Goal: Task Accomplishment & Management: Use online tool/utility

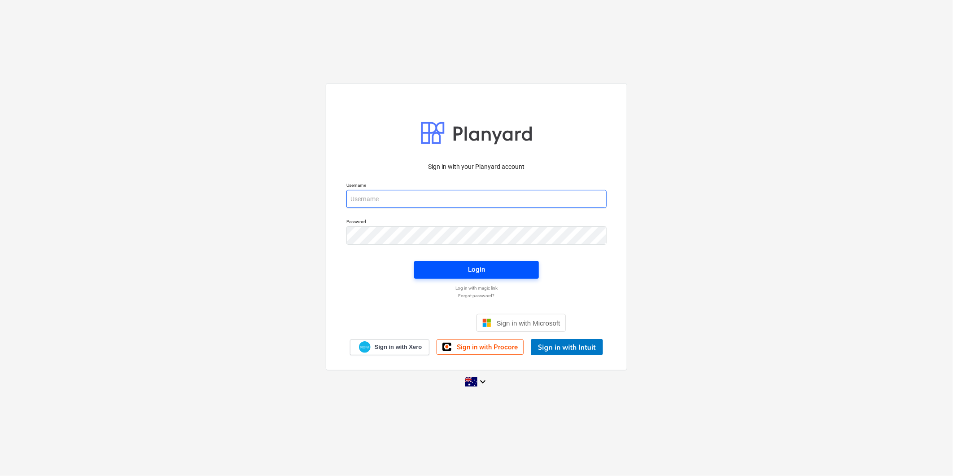
type input "[EMAIL_ADDRESS][DOMAIN_NAME]"
click at [433, 270] on span "Login" at bounding box center [476, 269] width 103 height 12
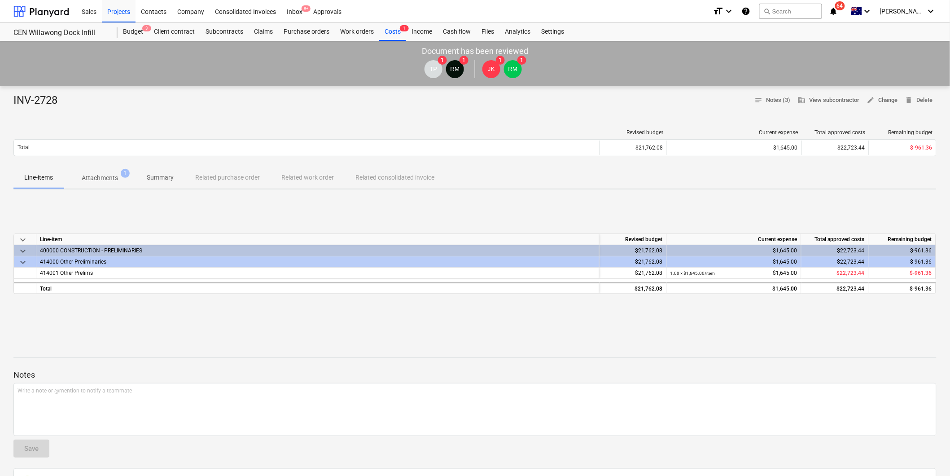
click at [101, 173] on p "Attachments" at bounding box center [100, 177] width 36 height 9
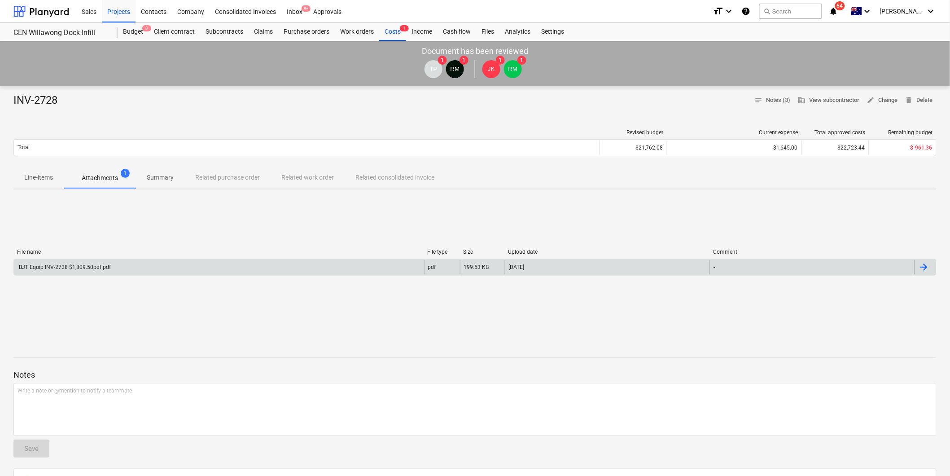
click at [99, 262] on div "BJT Equip INV-2728 $1,809.50pdf.pdf" at bounding box center [219, 267] width 410 height 14
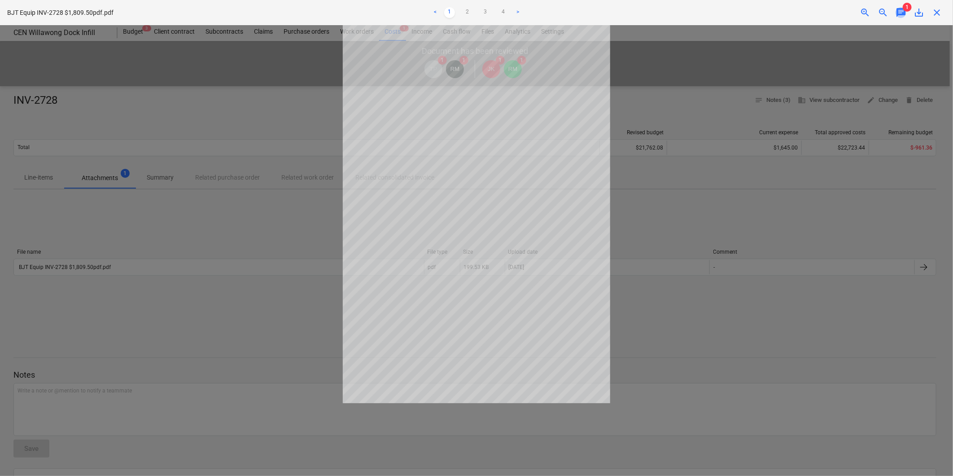
click at [899, 8] on span "chat" at bounding box center [900, 12] width 11 height 11
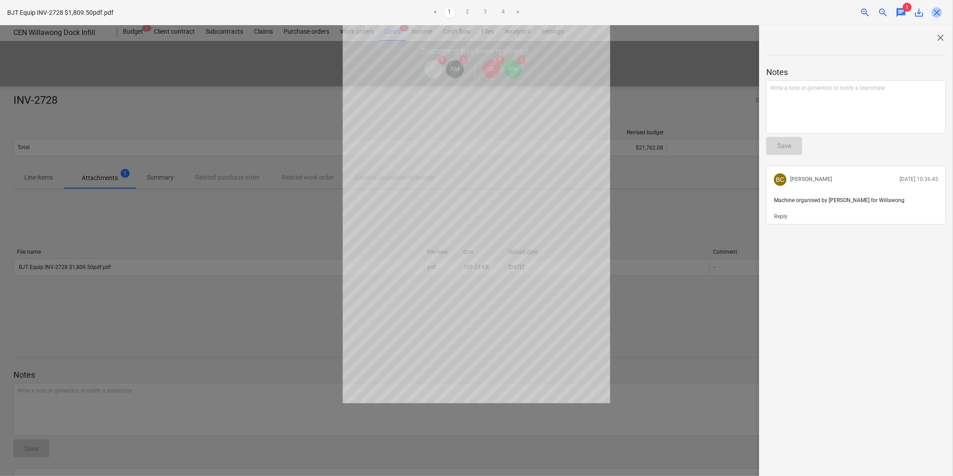
click at [937, 15] on span "close" at bounding box center [936, 12] width 11 height 11
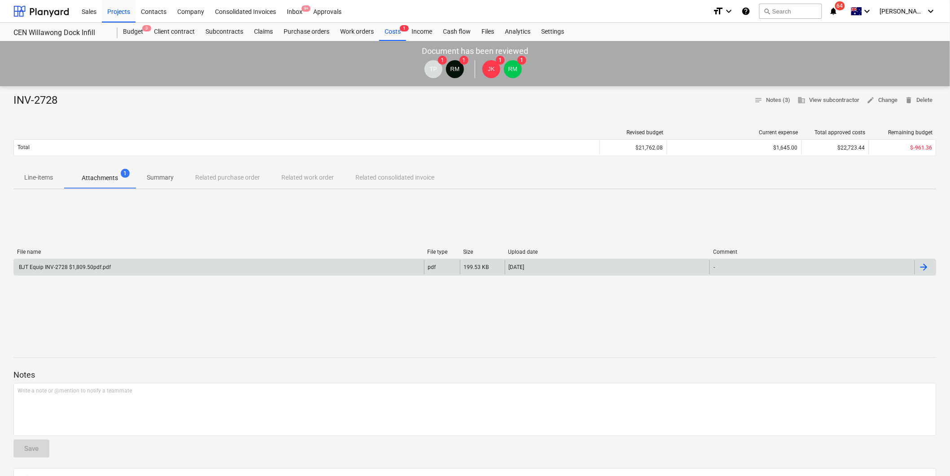
click at [399, 266] on div "BJT Equip INV-2728 $1,809.50pdf.pdf" at bounding box center [219, 267] width 410 height 14
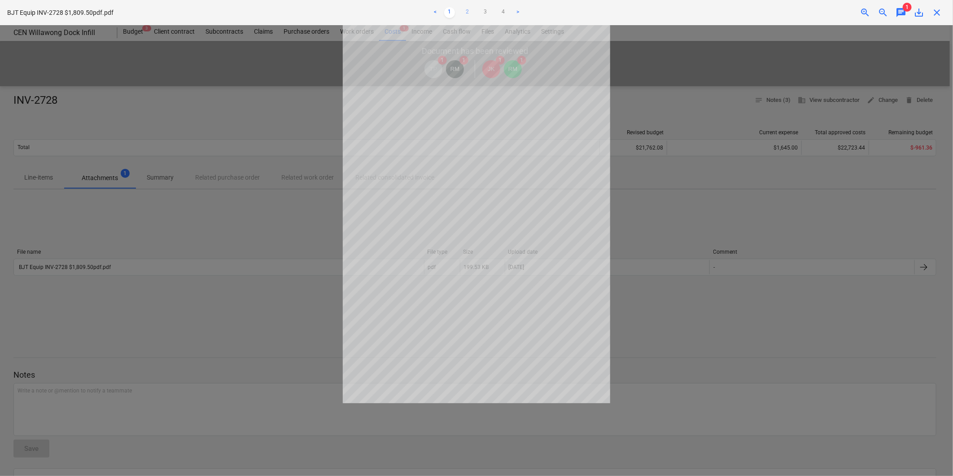
click at [465, 13] on link "2" at bounding box center [467, 12] width 11 height 11
click at [489, 20] on div "< 1 2 3 4 >" at bounding box center [476, 12] width 313 height 25
click at [483, 12] on link "3" at bounding box center [485, 12] width 11 height 11
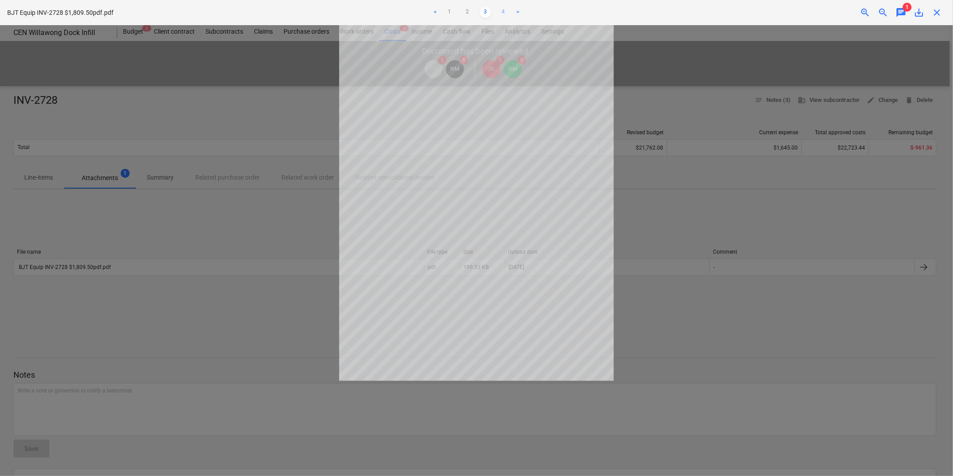
click at [503, 7] on link "4" at bounding box center [503, 12] width 11 height 11
click at [487, 11] on link "3" at bounding box center [485, 12] width 11 height 11
click at [503, 11] on link "4" at bounding box center [503, 12] width 11 height 11
click at [934, 12] on span "close" at bounding box center [936, 12] width 11 height 11
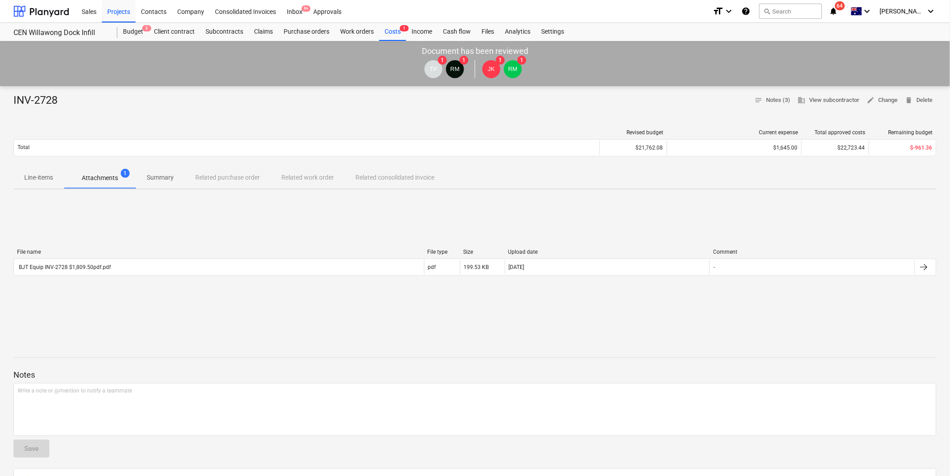
click at [386, 183] on div "Line-items Attachments 1 Summary Related purchase order Related work order Rela…" at bounding box center [474, 178] width 923 height 22
click at [393, 34] on div "Costs 1" at bounding box center [392, 32] width 27 height 18
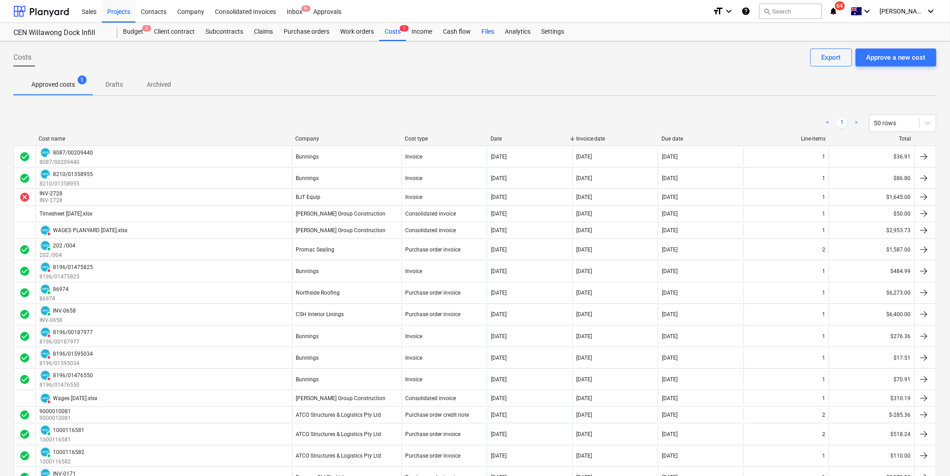
click at [480, 32] on div "Files" at bounding box center [487, 32] width 23 height 18
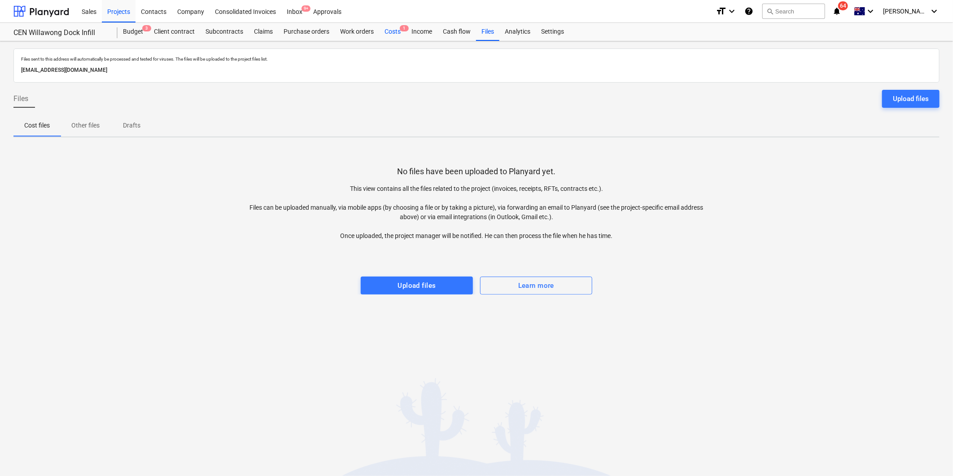
click at [388, 33] on div "Costs 1" at bounding box center [392, 32] width 27 height 18
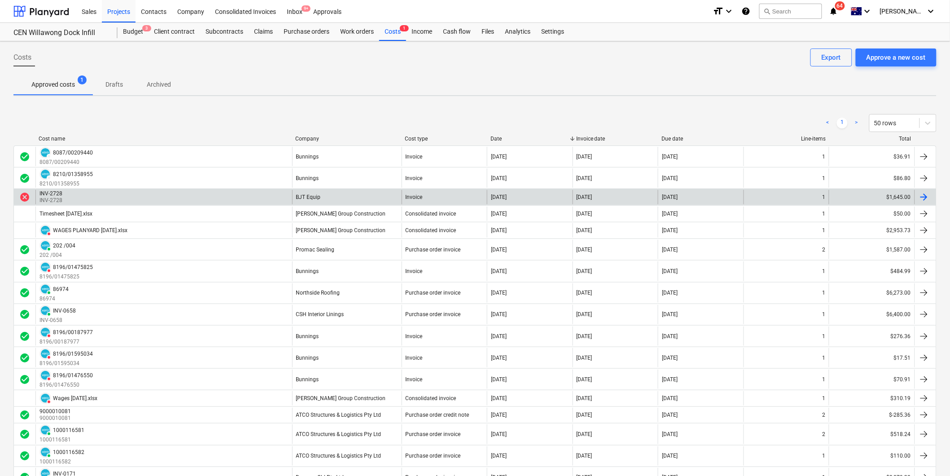
click at [126, 196] on div "INV-2728 INV-2728" at bounding box center [163, 197] width 257 height 14
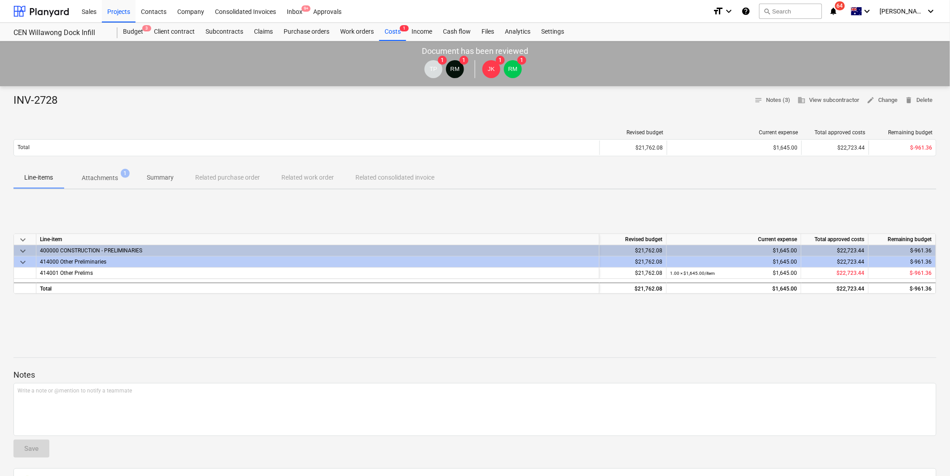
click at [236, 184] on div "Line-items Attachments 1 Summary Related purchase order Related work order Rela…" at bounding box center [474, 178] width 923 height 22
click at [159, 187] on button "Summary" at bounding box center [160, 178] width 48 height 22
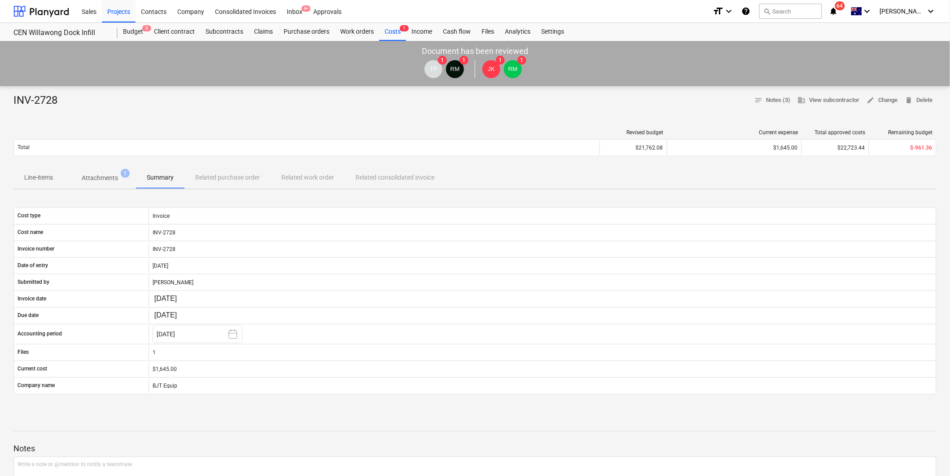
click at [78, 187] on button "Attachments 1" at bounding box center [100, 178] width 72 height 22
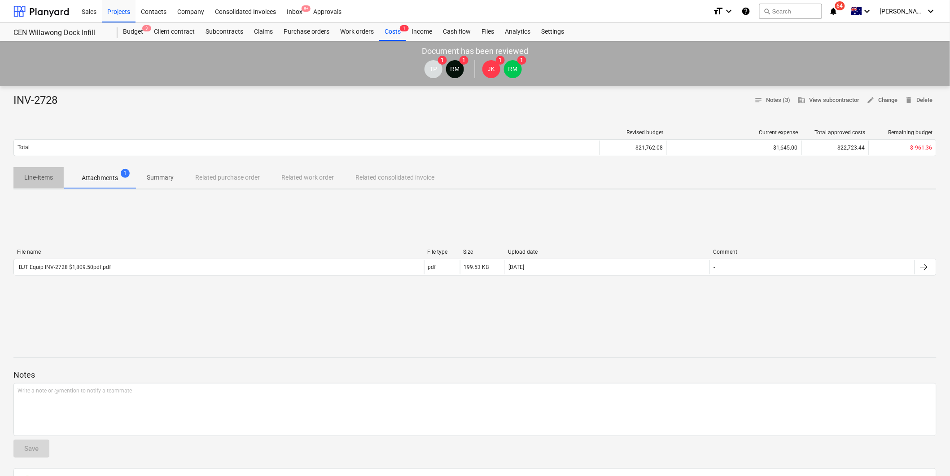
click at [38, 181] on p "Line-items" at bounding box center [38, 177] width 29 height 9
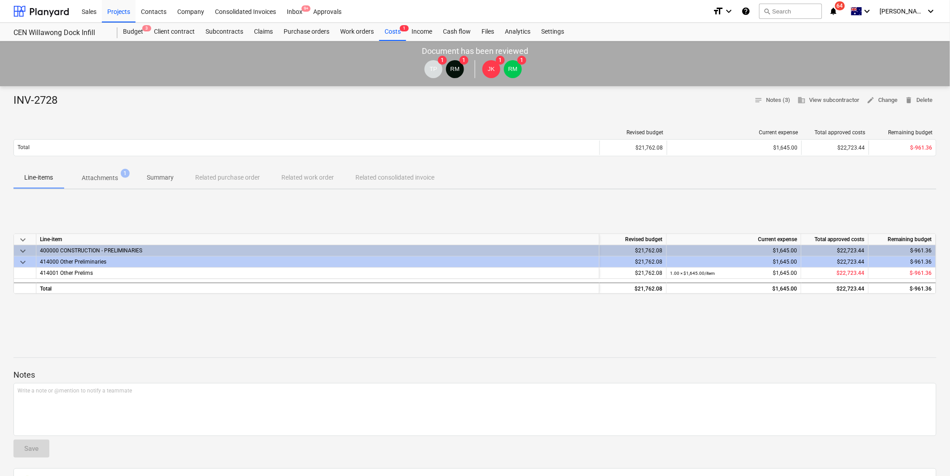
click at [838, 14] on icon "notifications" at bounding box center [833, 11] width 9 height 11
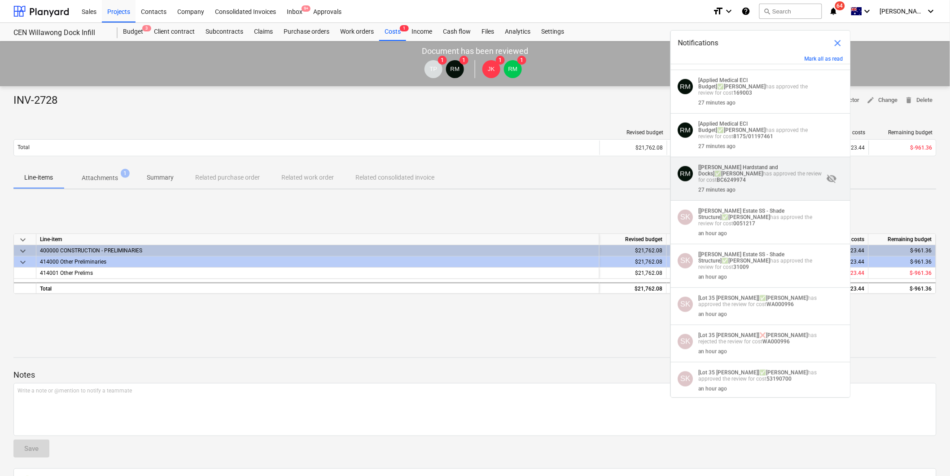
scroll to position [299, 0]
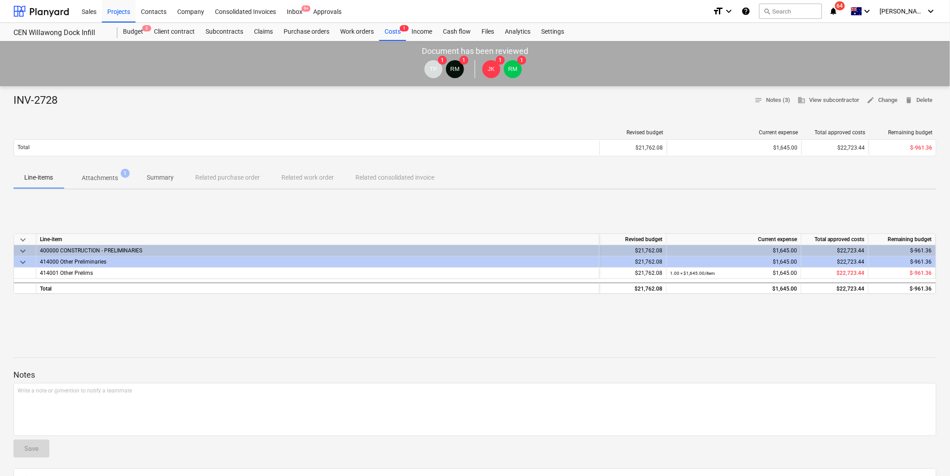
click at [526, 126] on div "Revised budget Current expense Total approved costs Remaining budget Total $21,…" at bounding box center [474, 144] width 923 height 45
